Goal: Task Accomplishment & Management: Use online tool/utility

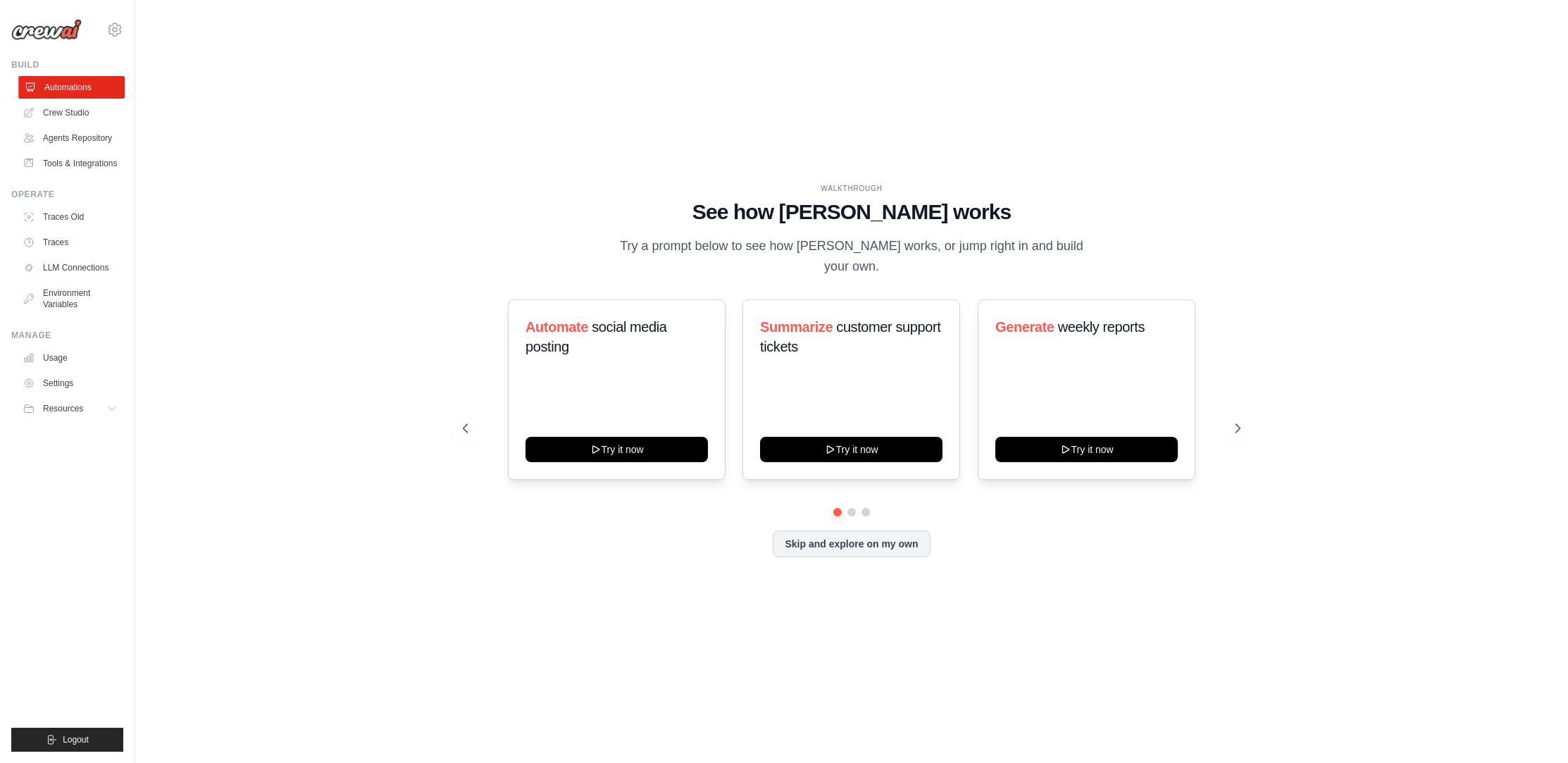
click at [104, 88] on link "Automations" at bounding box center [71, 87] width 106 height 23
click at [1238, 415] on button at bounding box center [1237, 428] width 28 height 28
click at [1243, 421] on icon at bounding box center [1239, 428] width 14 height 14
click at [887, 529] on button "Skip and explore on my own" at bounding box center [851, 542] width 157 height 27
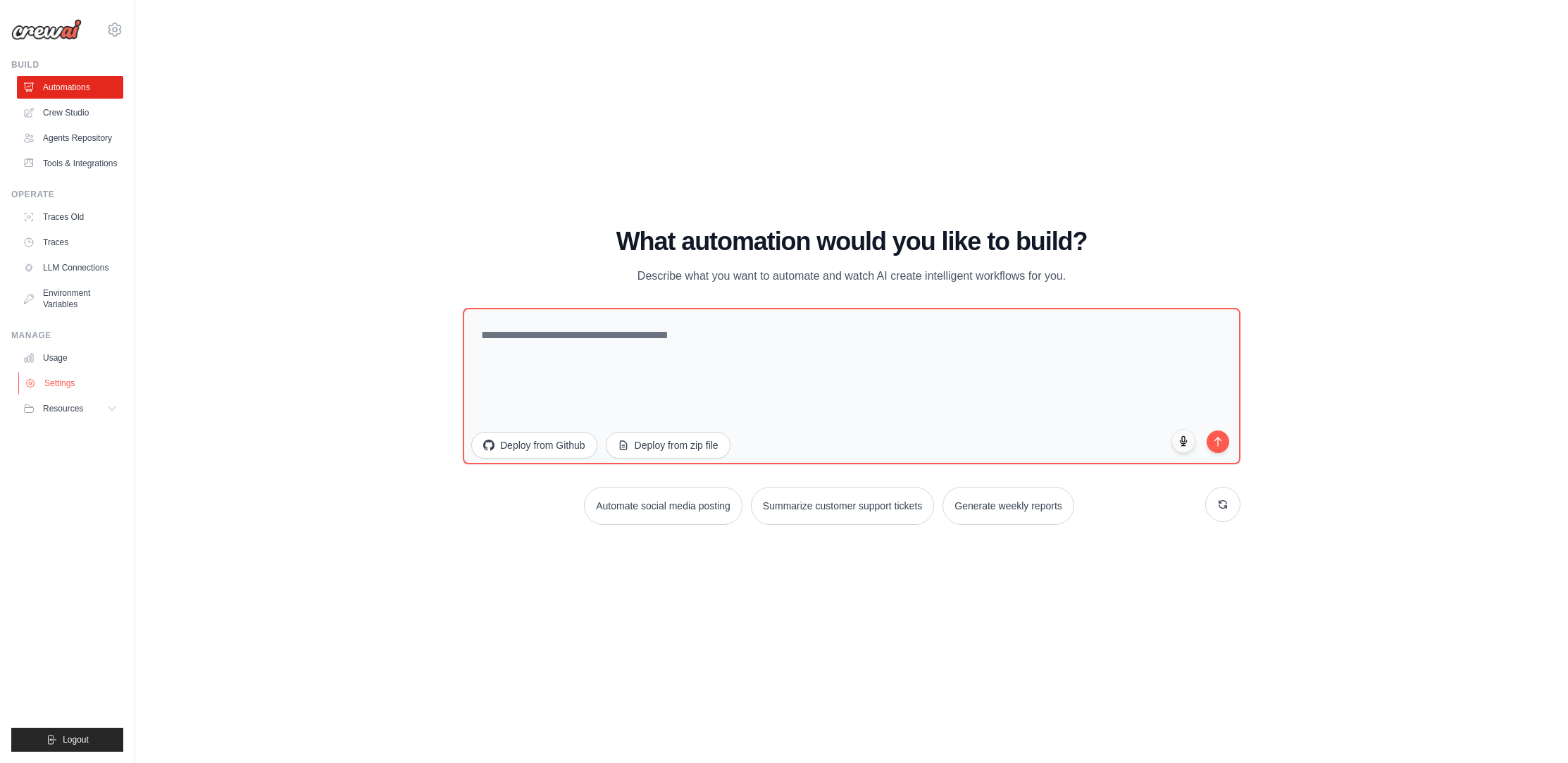
click at [66, 386] on link "Settings" at bounding box center [71, 383] width 106 height 23
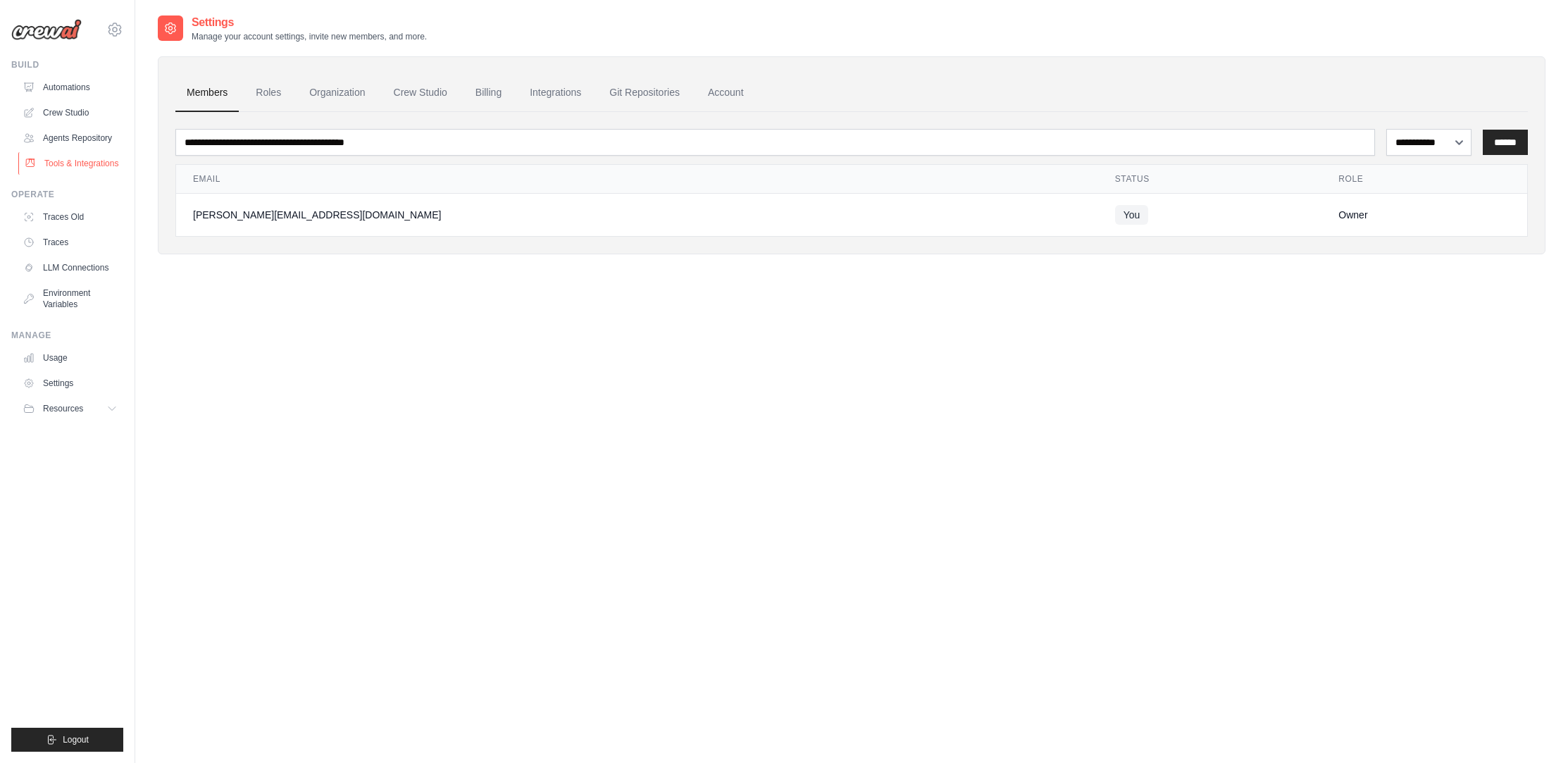
click at [55, 168] on link "Tools & Integrations" at bounding box center [71, 163] width 106 height 23
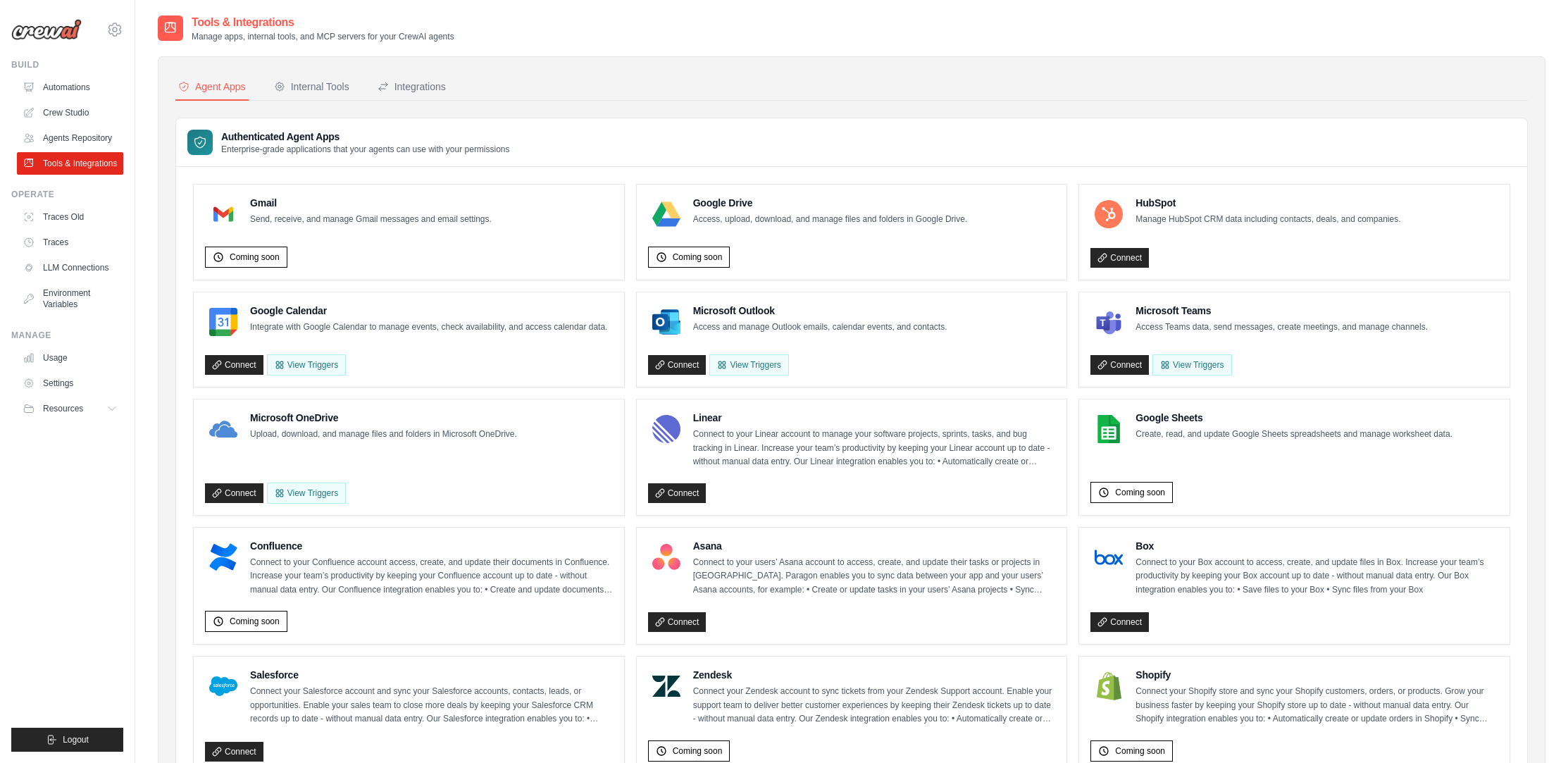
click at [99, 156] on link "Tools & Integrations" at bounding box center [70, 163] width 106 height 23
click at [246, 265] on div "Coming soon" at bounding box center [246, 257] width 83 height 21
click at [245, 258] on span "Coming soon" at bounding box center [255, 257] width 50 height 11
click at [367, 249] on div "Coming soon" at bounding box center [408, 254] width 408 height 27
click at [257, 252] on span "Coming soon" at bounding box center [255, 257] width 50 height 11
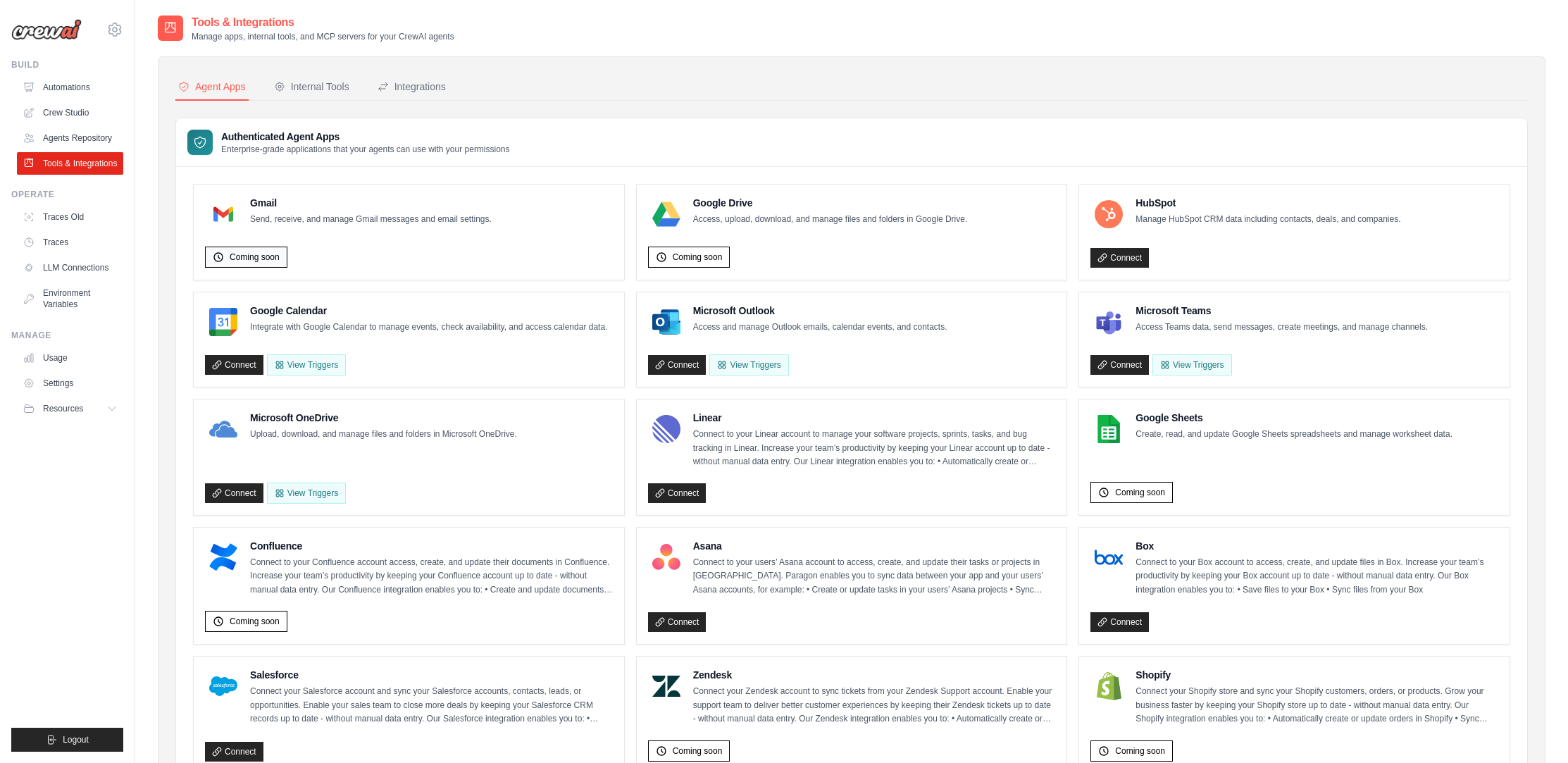
drag, startPoint x: 257, startPoint y: 252, endPoint x: 268, endPoint y: 254, distance: 11.2
click at [260, 253] on span "Coming soon" at bounding box center [255, 257] width 50 height 11
drag, startPoint x: 279, startPoint y: 255, endPoint x: 296, endPoint y: 238, distance: 24.0
click at [281, 257] on div "Coming soon" at bounding box center [246, 257] width 83 height 21
click at [307, 92] on div "Internal Tools" at bounding box center [311, 87] width 75 height 14
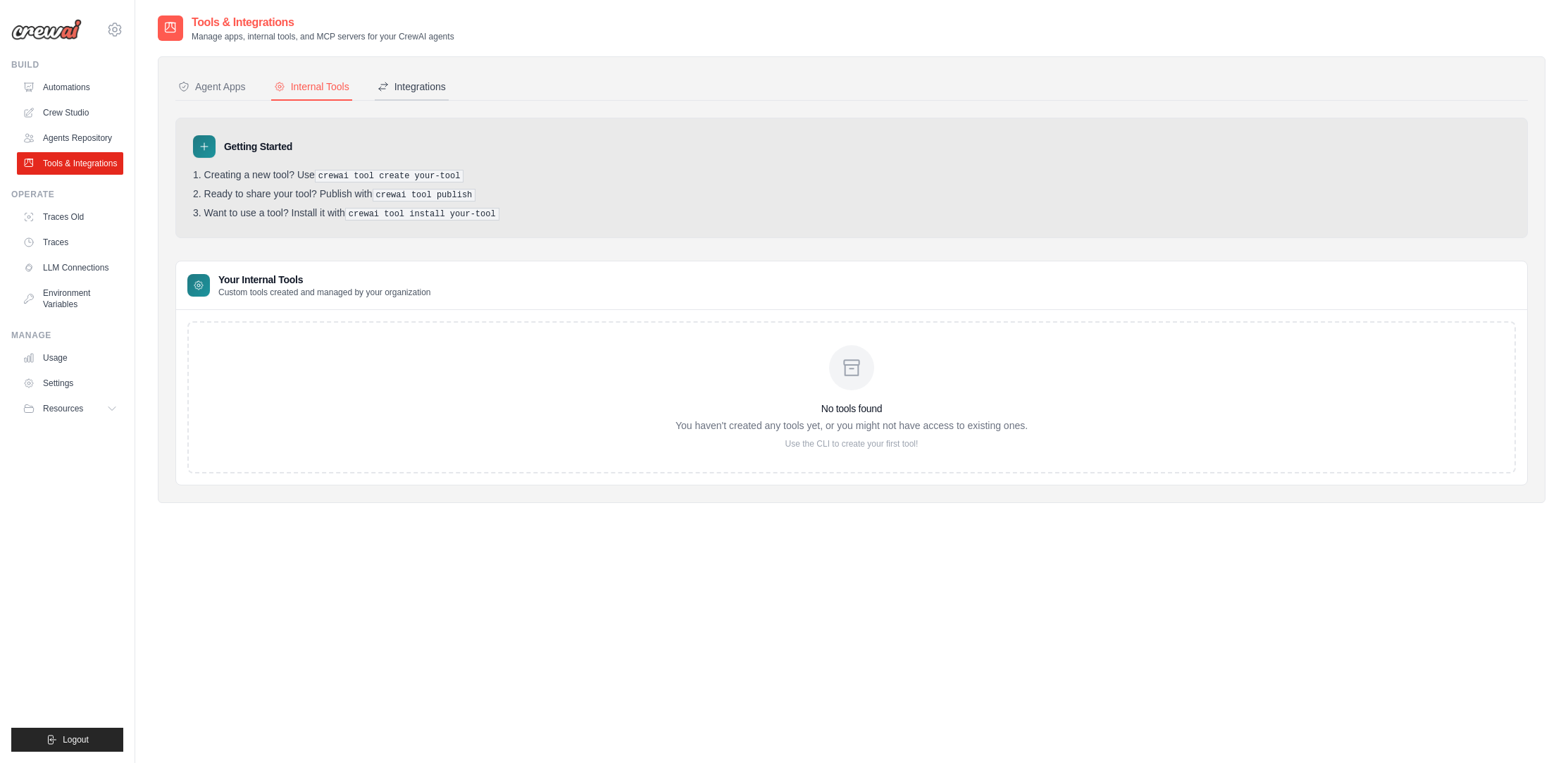
click at [396, 86] on div "Integrations" at bounding box center [411, 87] width 68 height 14
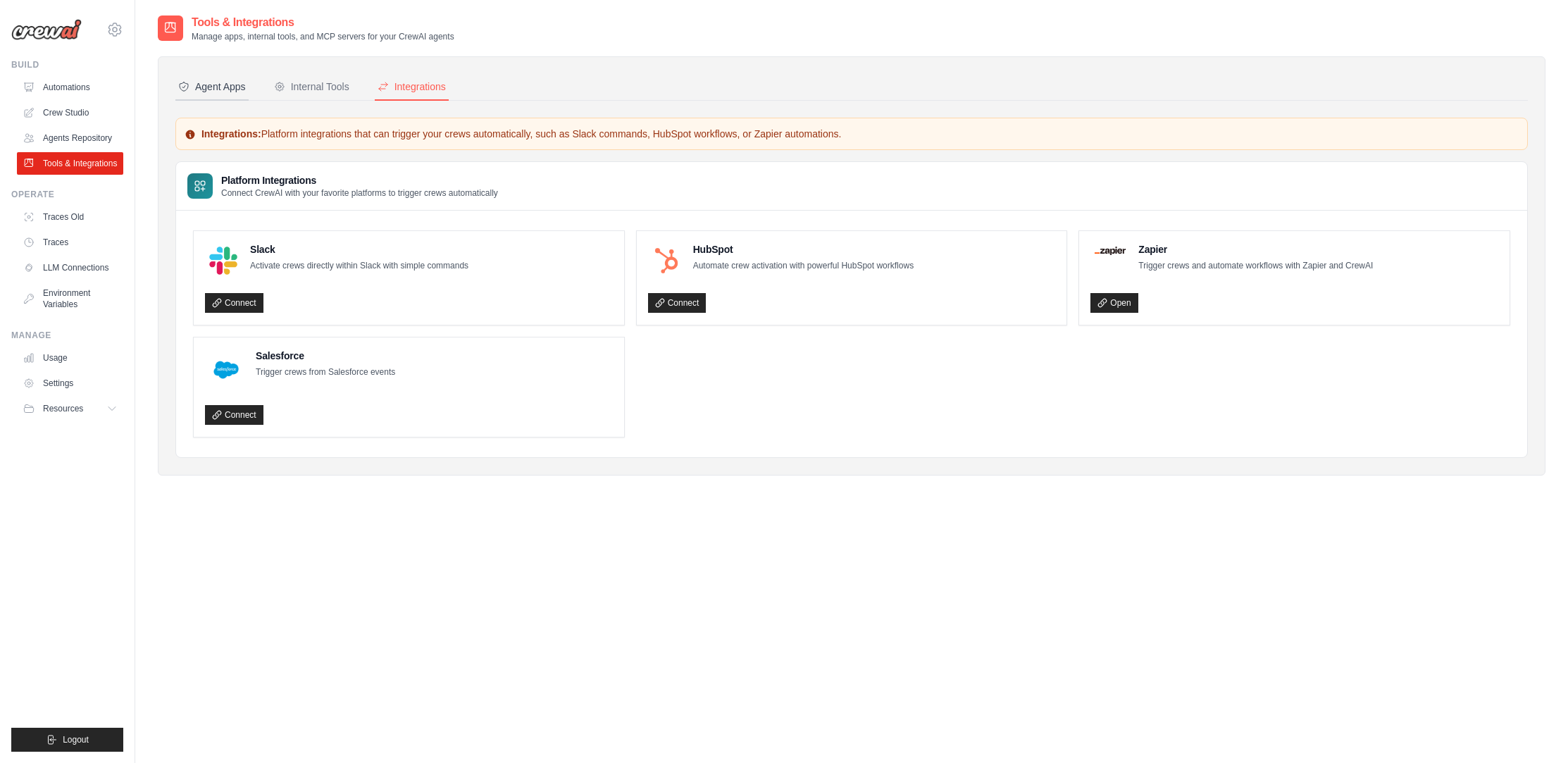
click at [241, 83] on div "Agent Apps" at bounding box center [212, 87] width 68 height 14
